Goal: Task Accomplishment & Management: Manage account settings

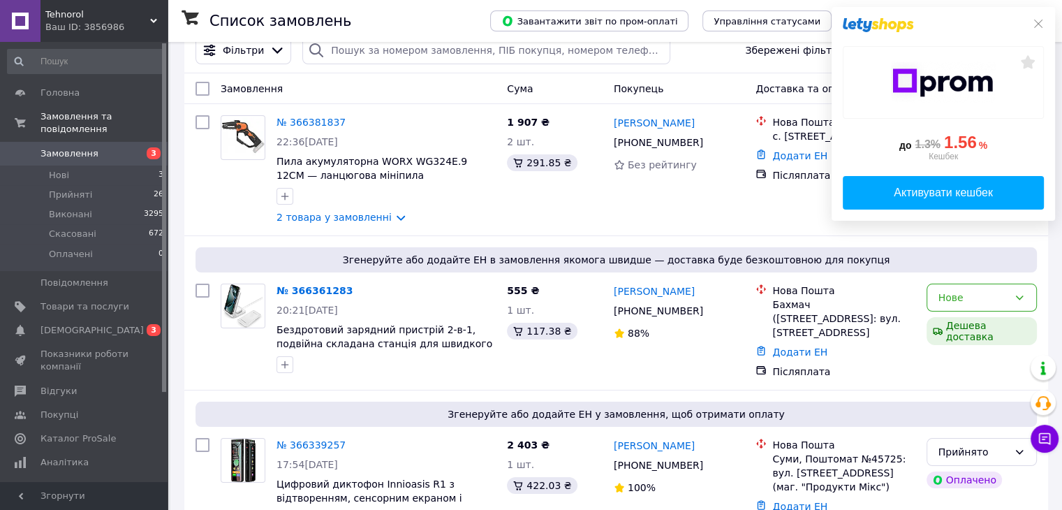
scroll to position [56, 0]
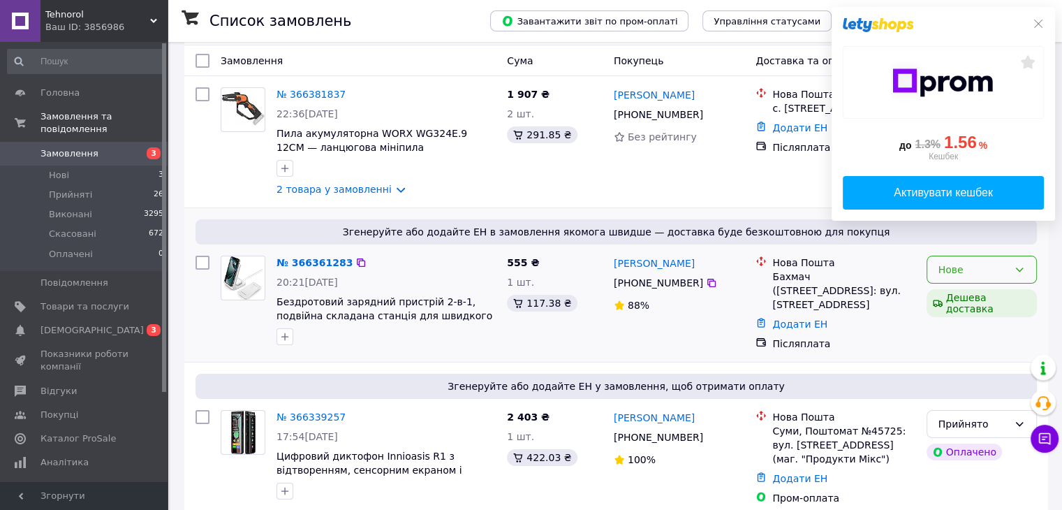
click at [966, 272] on div "Нове" at bounding box center [973, 269] width 70 height 15
click at [963, 297] on li "Прийнято" at bounding box center [980, 300] width 109 height 25
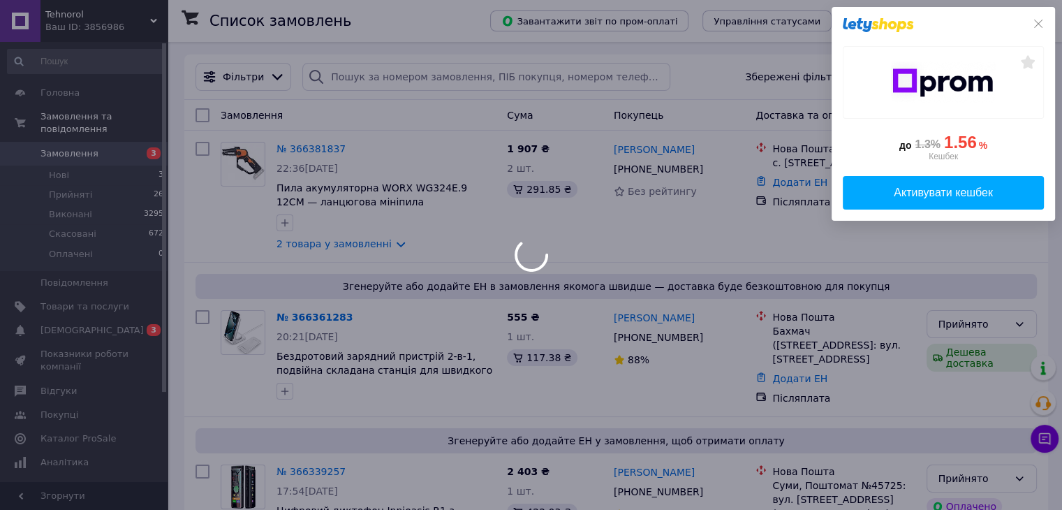
scroll to position [0, 0]
click at [1036, 22] on icon at bounding box center [1038, 24] width 8 height 8
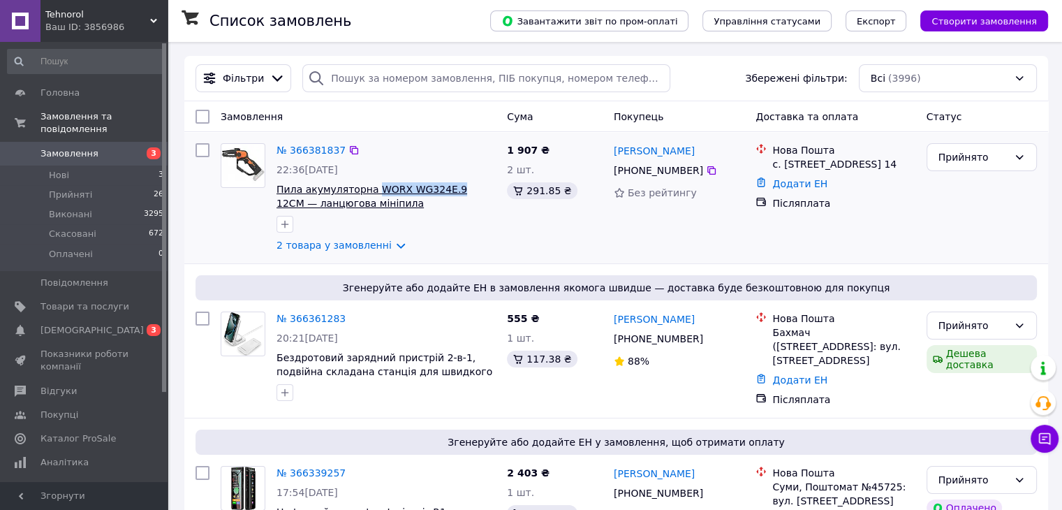
drag, startPoint x: 369, startPoint y: 196, endPoint x: 442, endPoint y: 188, distance: 73.8
click at [442, 188] on span "Пила акумуляторна WORX WG324E.9 12СМ — ланцюгова мініпила" at bounding box center [385, 196] width 219 height 28
copy span "WORX WG324E.9"
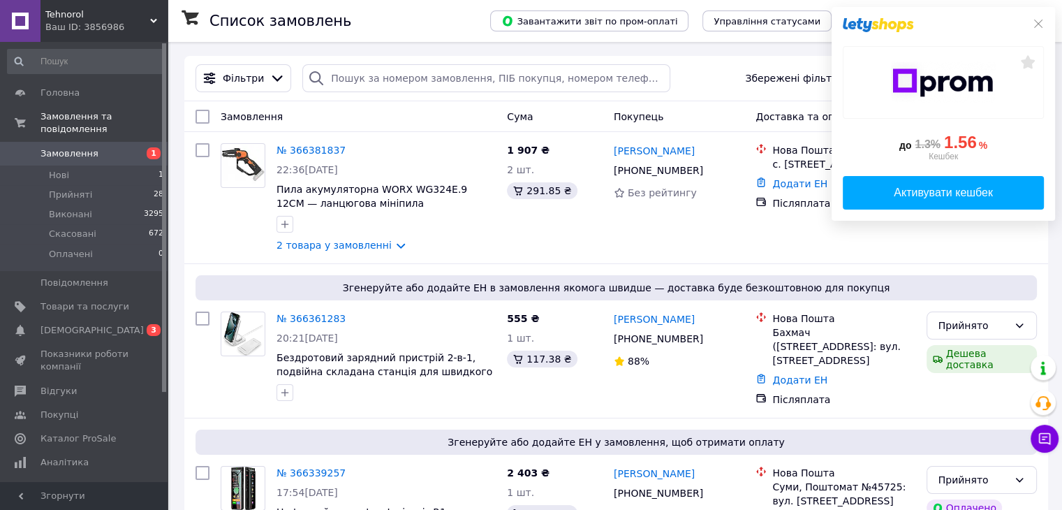
click at [1050, 29] on div "до 1.3% 1.56 % Кешбек Активувати кешбек" at bounding box center [942, 114] width 223 height 214
click at [1040, 23] on icon at bounding box center [1037, 23] width 11 height 11
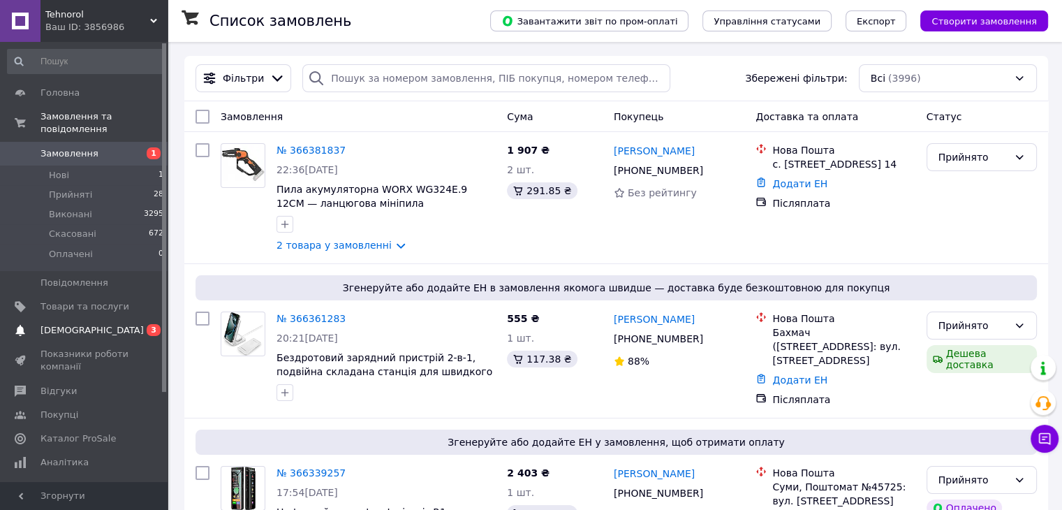
click at [80, 328] on link "Сповіщення 0 3" at bounding box center [86, 330] width 172 height 24
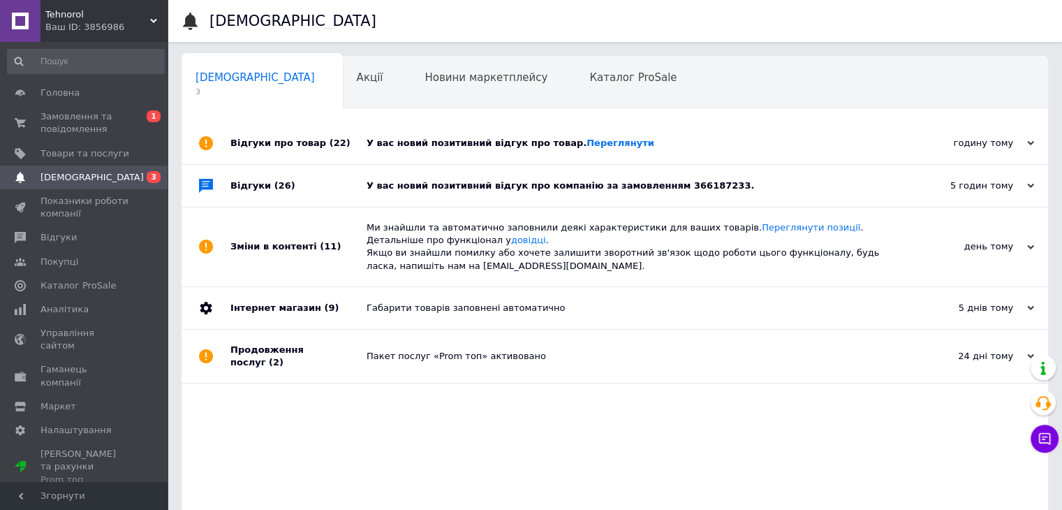
click at [826, 132] on div "У вас новий позитивний відгук про товар. Переглянути" at bounding box center [630, 143] width 528 height 42
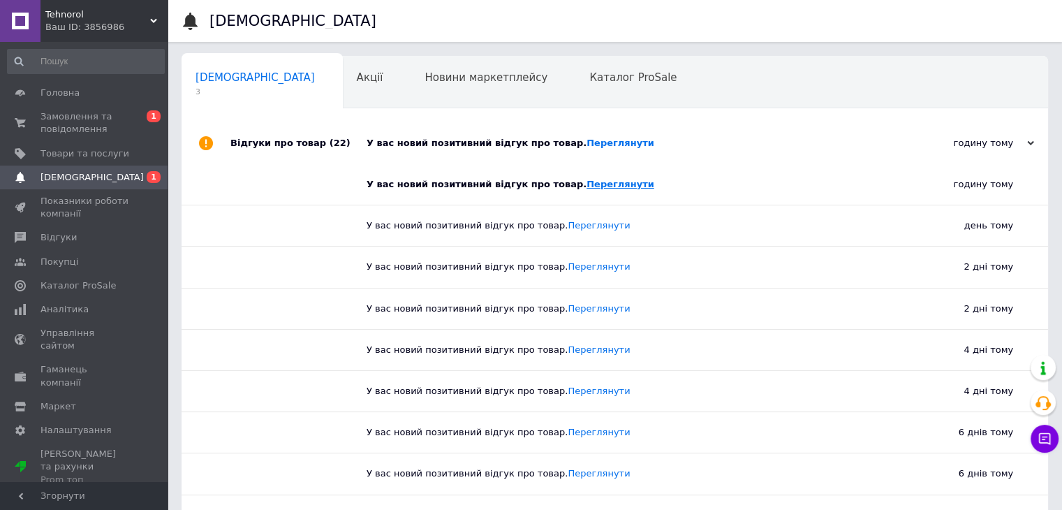
click at [586, 185] on link "Переглянути" at bounding box center [620, 184] width 68 height 10
click at [125, 126] on span "Замовлення та повідомлення" at bounding box center [84, 122] width 89 height 25
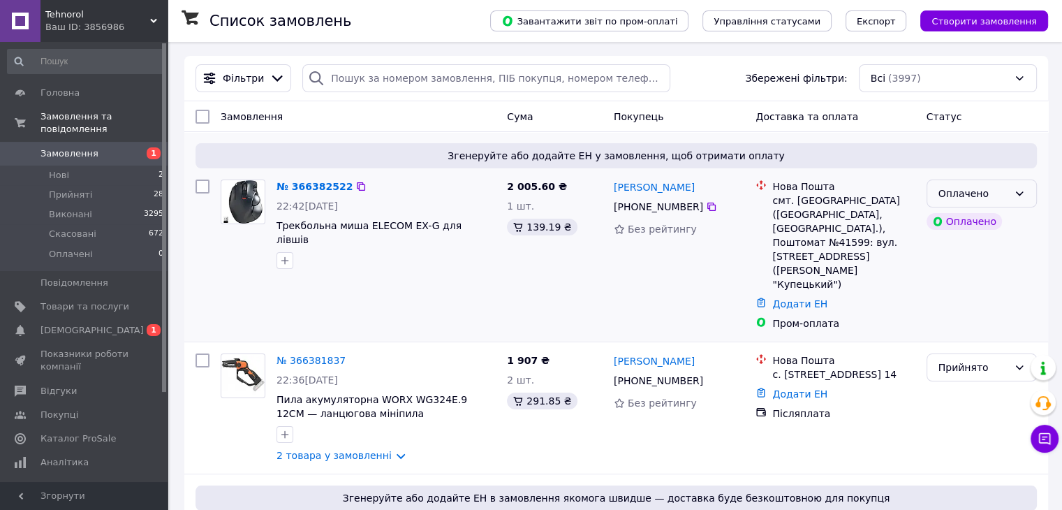
click at [989, 191] on div "Оплачено" at bounding box center [973, 193] width 70 height 15
click at [973, 226] on li "Прийнято" at bounding box center [980, 223] width 109 height 25
click at [446, 299] on div "Згенеруйте або додайте ЕН у замовлення, щоб отримати оплату № 366382522 22:42, …" at bounding box center [615, 236] width 863 height 209
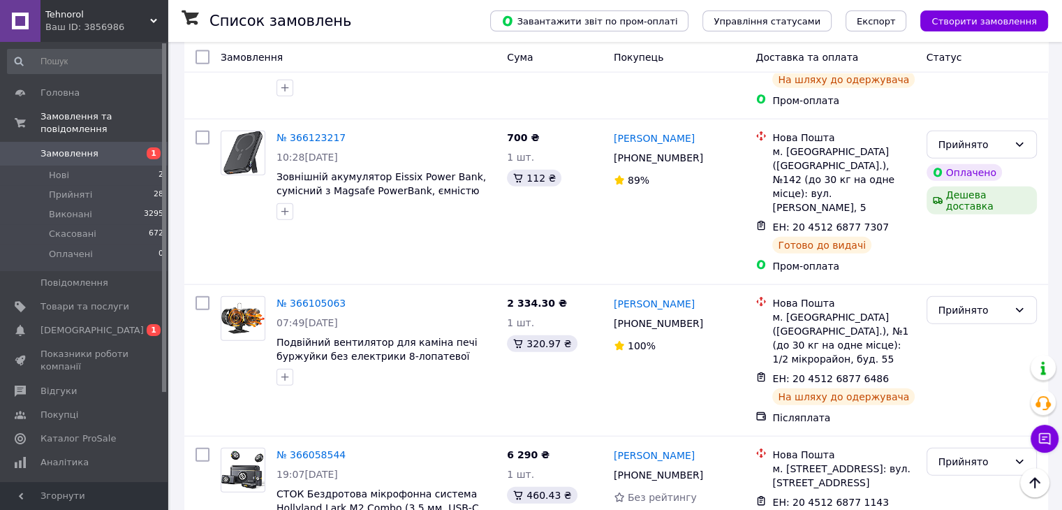
scroll to position [3294, 0]
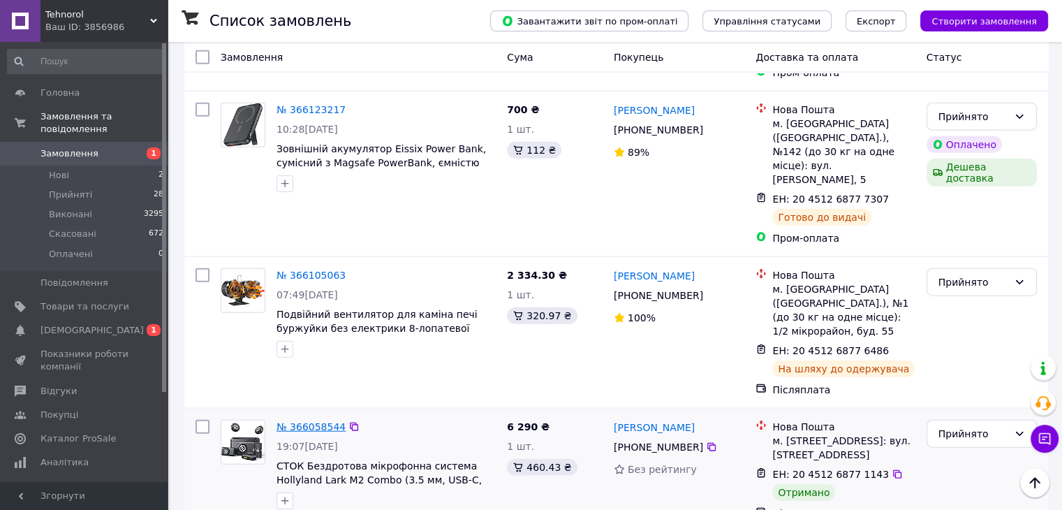
click at [313, 421] on link "№ 366058544" at bounding box center [310, 426] width 69 height 11
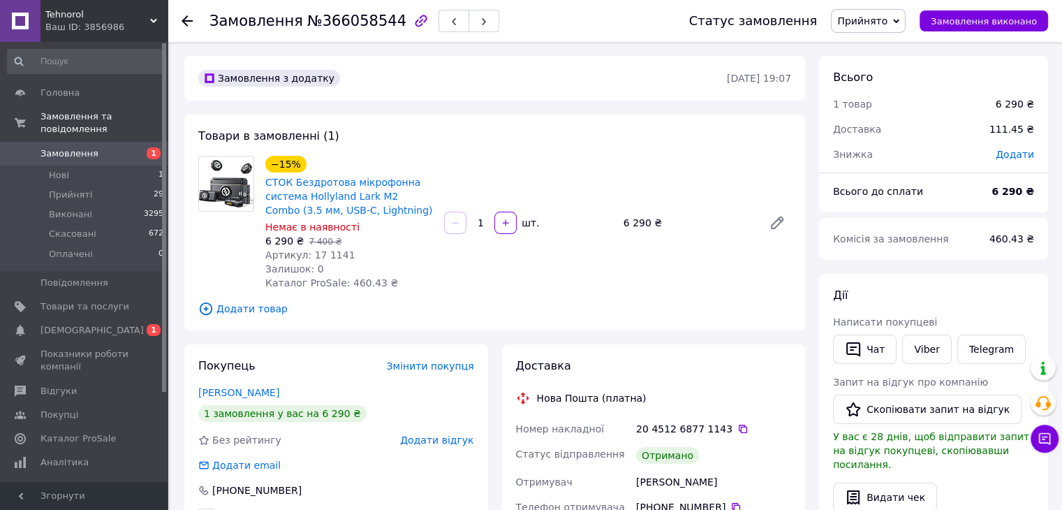
scroll to position [28, 0]
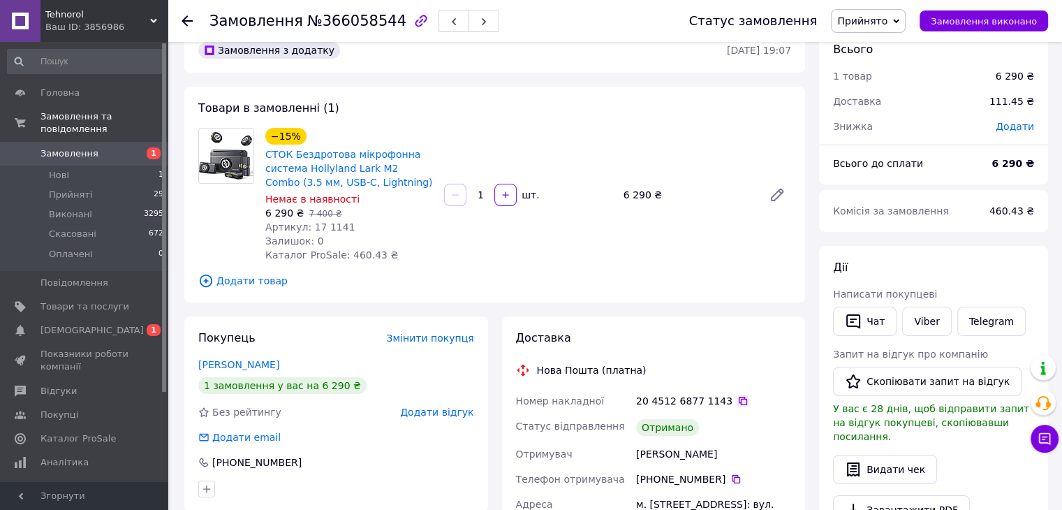
click at [738, 403] on icon at bounding box center [742, 400] width 8 height 8
click at [84, 188] on span "Прийняті" at bounding box center [70, 194] width 43 height 13
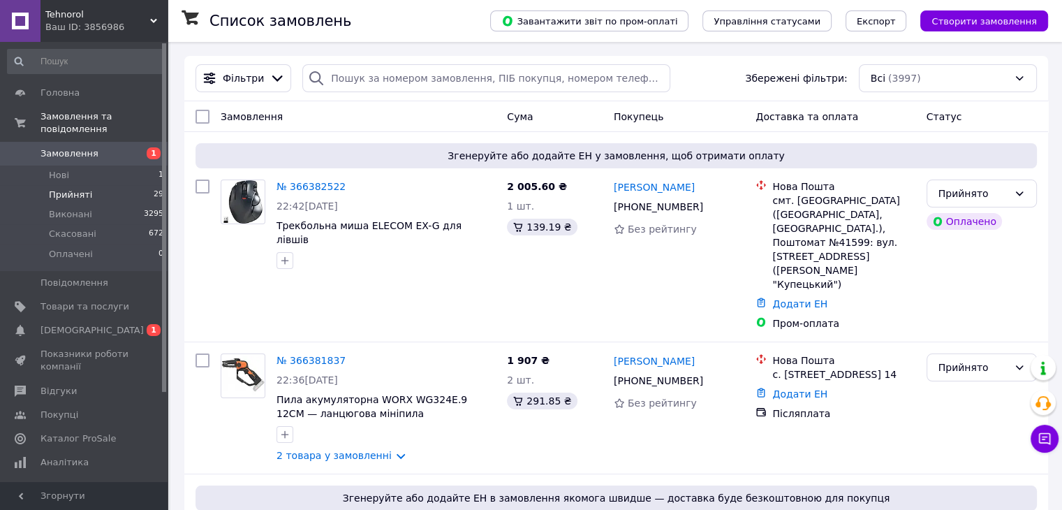
click at [114, 185] on li "Прийняті 29" at bounding box center [86, 195] width 172 height 20
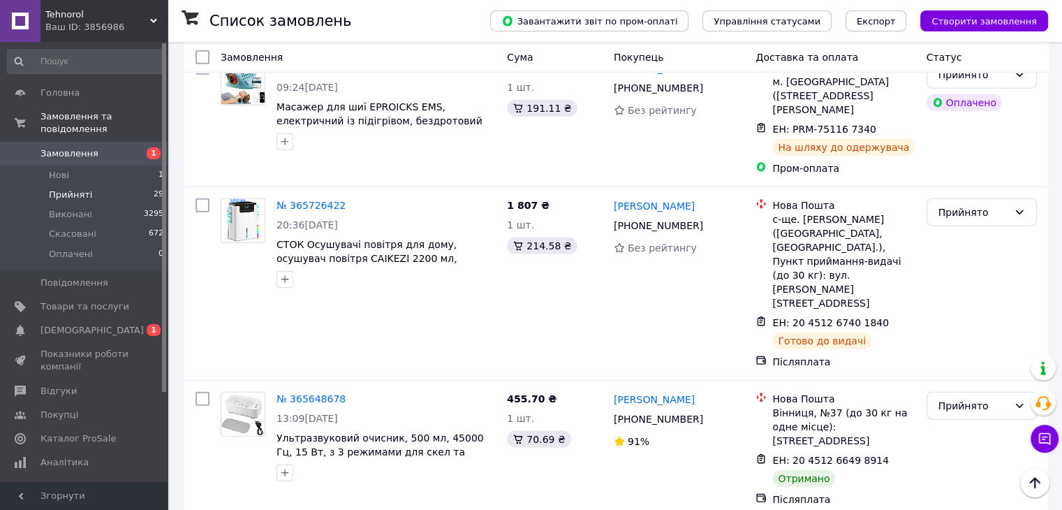
scroll to position [3595, 0]
